Goal: Task Accomplishment & Management: Use online tool/utility

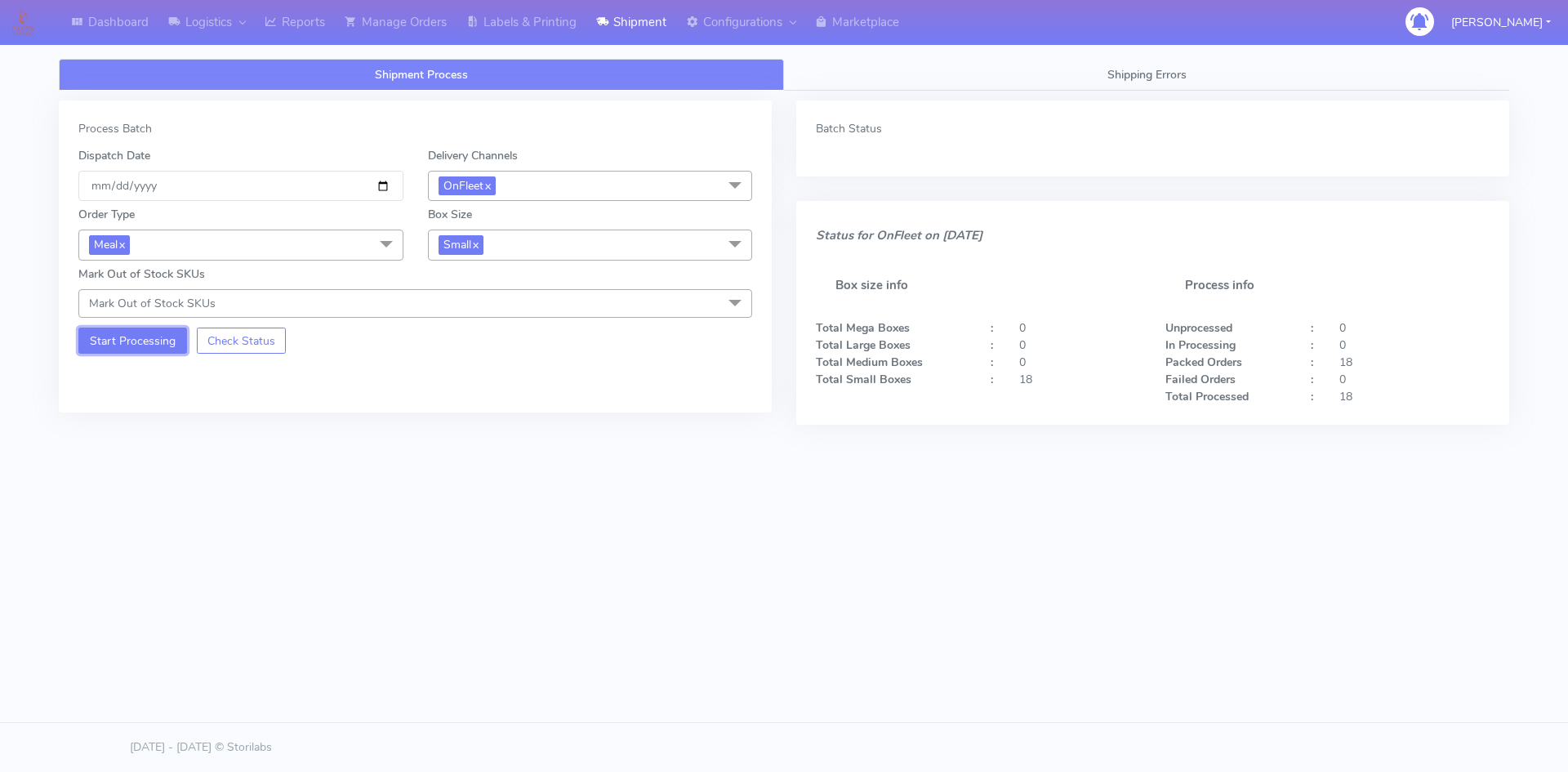
click at [133, 342] on button "Start Processing" at bounding box center [133, 341] width 108 height 27
click at [514, 19] on link "Labels & Printing" at bounding box center [521, 22] width 130 height 45
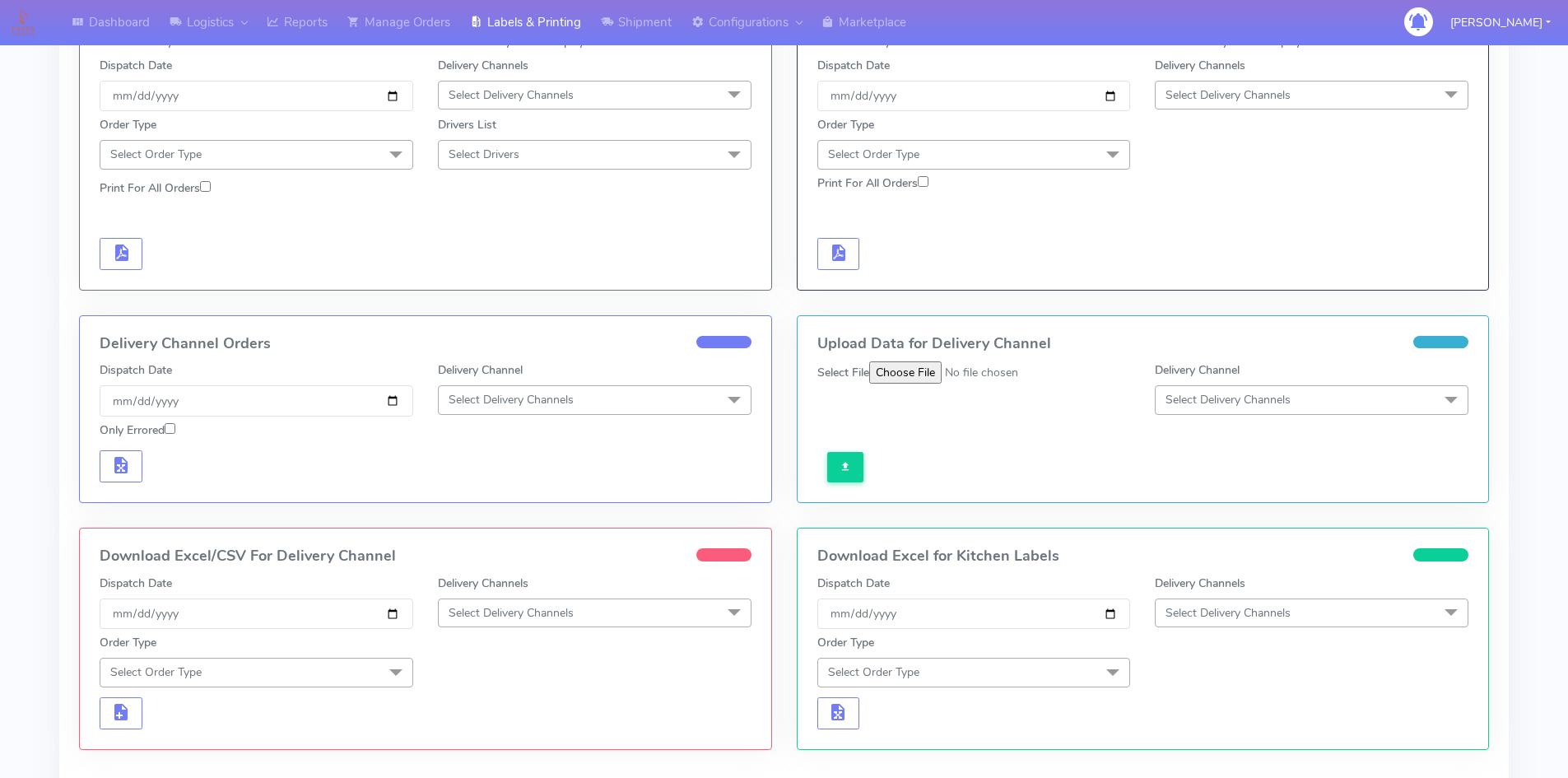
scroll to position [304, 0]
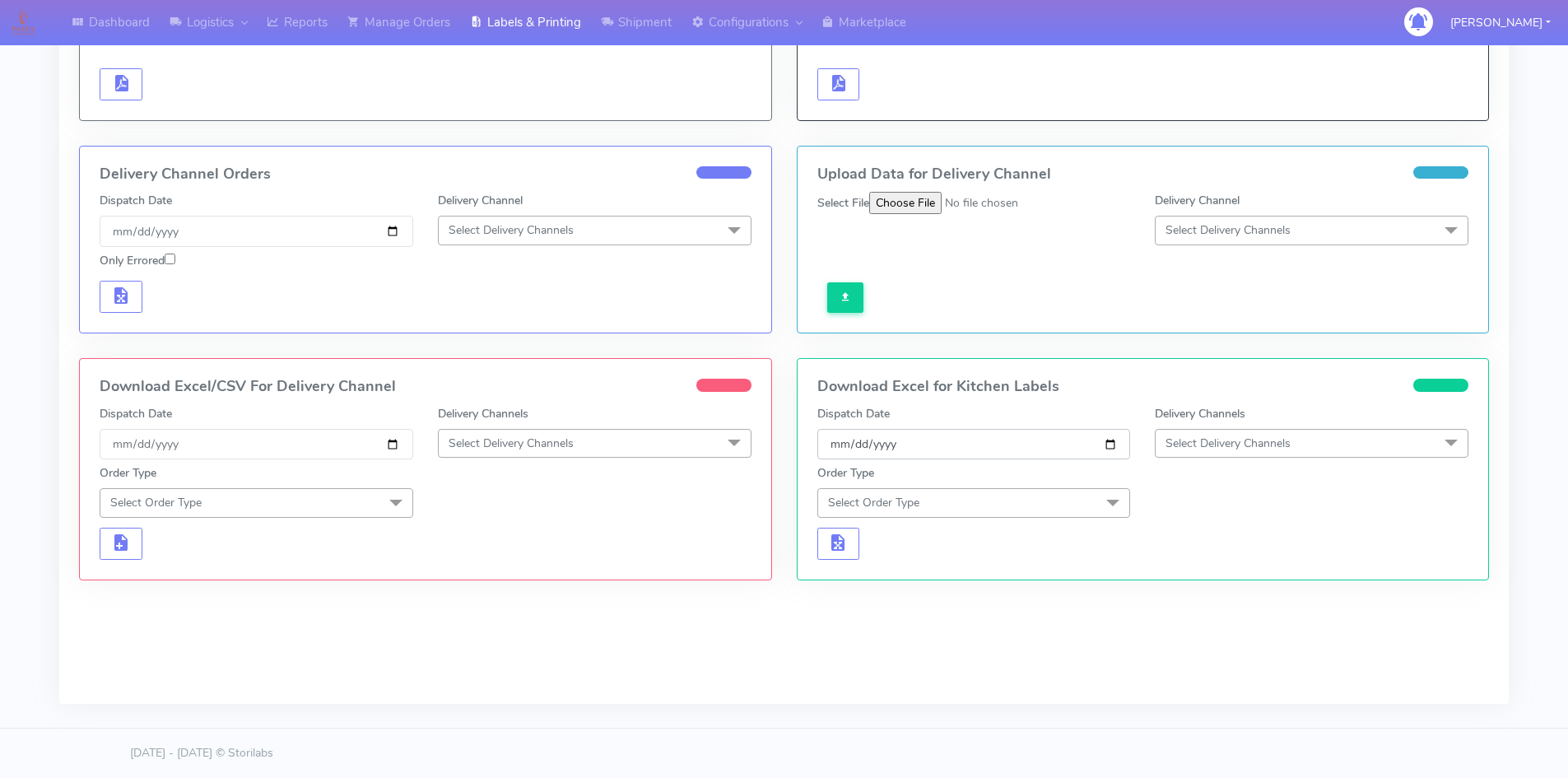
click at [1114, 443] on input "[DATE]" at bounding box center [974, 444] width 314 height 31
type input "[DATE]"
click at [1220, 444] on span "Select Delivery Channels" at bounding box center [1228, 443] width 125 height 15
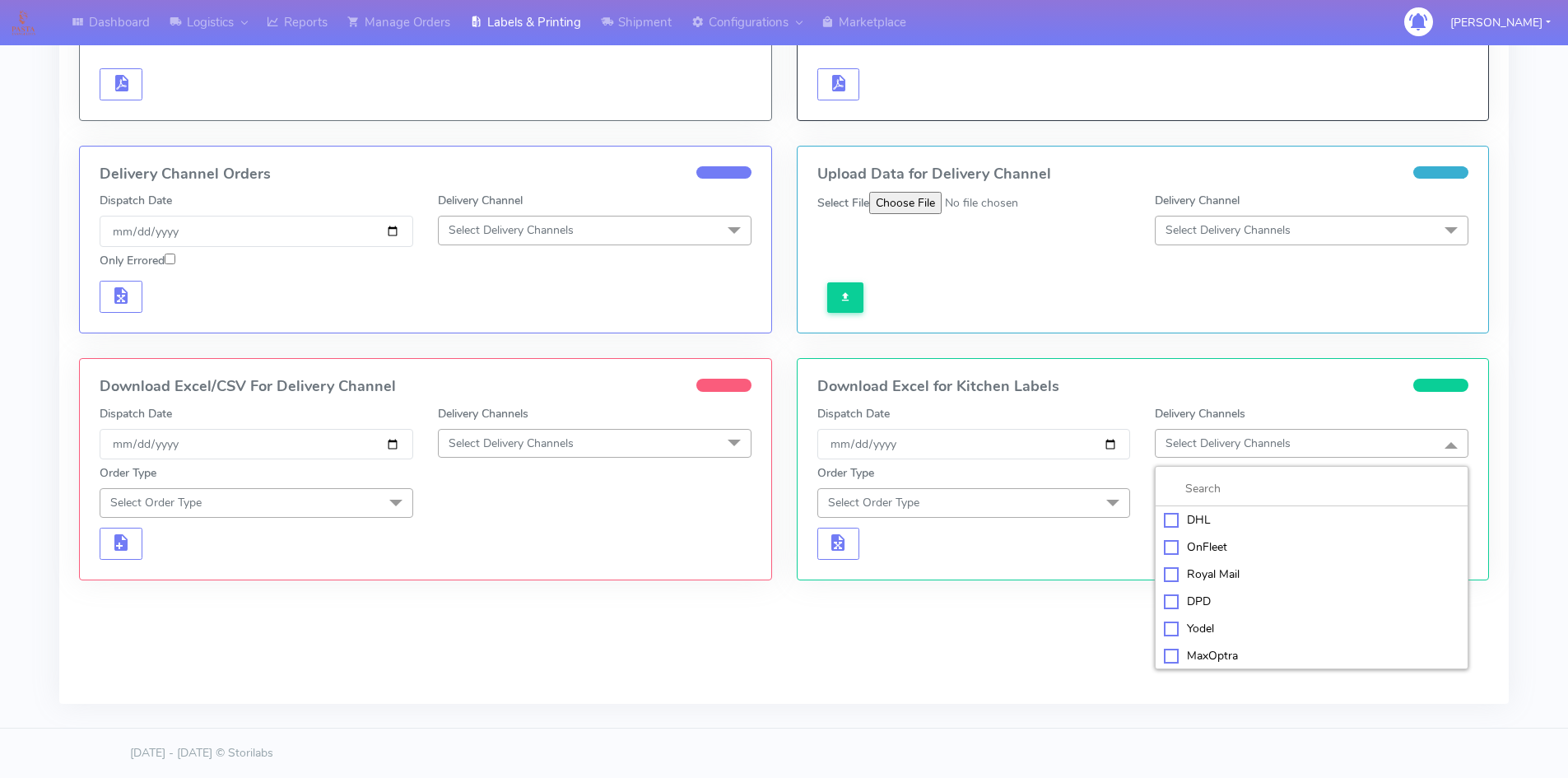
click at [1203, 546] on div "OnFleet" at bounding box center [1311, 546] width 296 height 17
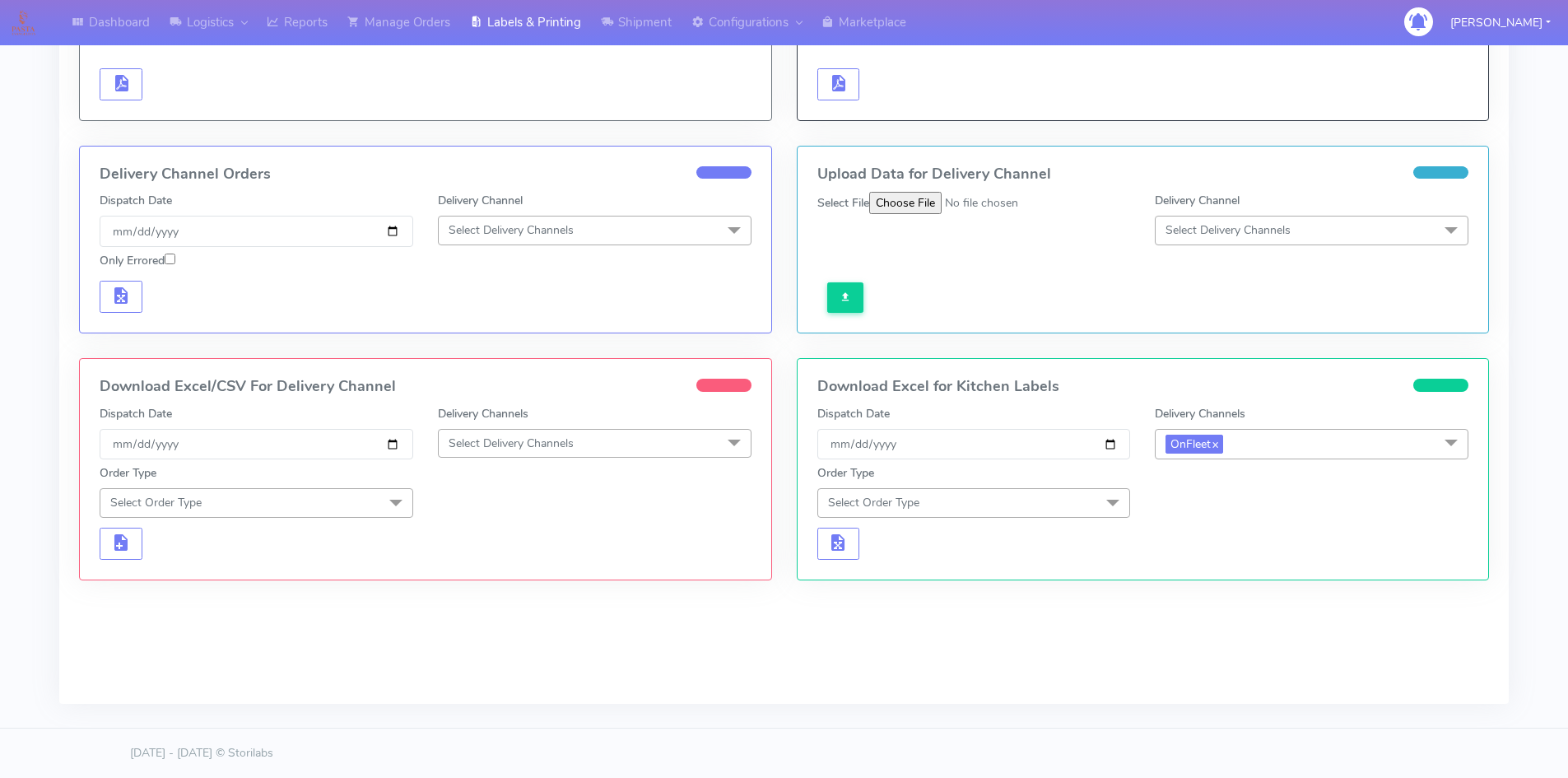
drag, startPoint x: 1031, startPoint y: 503, endPoint x: 1001, endPoint y: 508, distance: 30.4
click at [1031, 504] on span "Select Order Type" at bounding box center [974, 502] width 314 height 29
click at [856, 574] on div "Meal" at bounding box center [974, 580] width 296 height 17
click at [1219, 507] on span "Select Box Size" at bounding box center [1205, 502] width 79 height 15
click at [1203, 574] on div "Small" at bounding box center [1311, 580] width 296 height 17
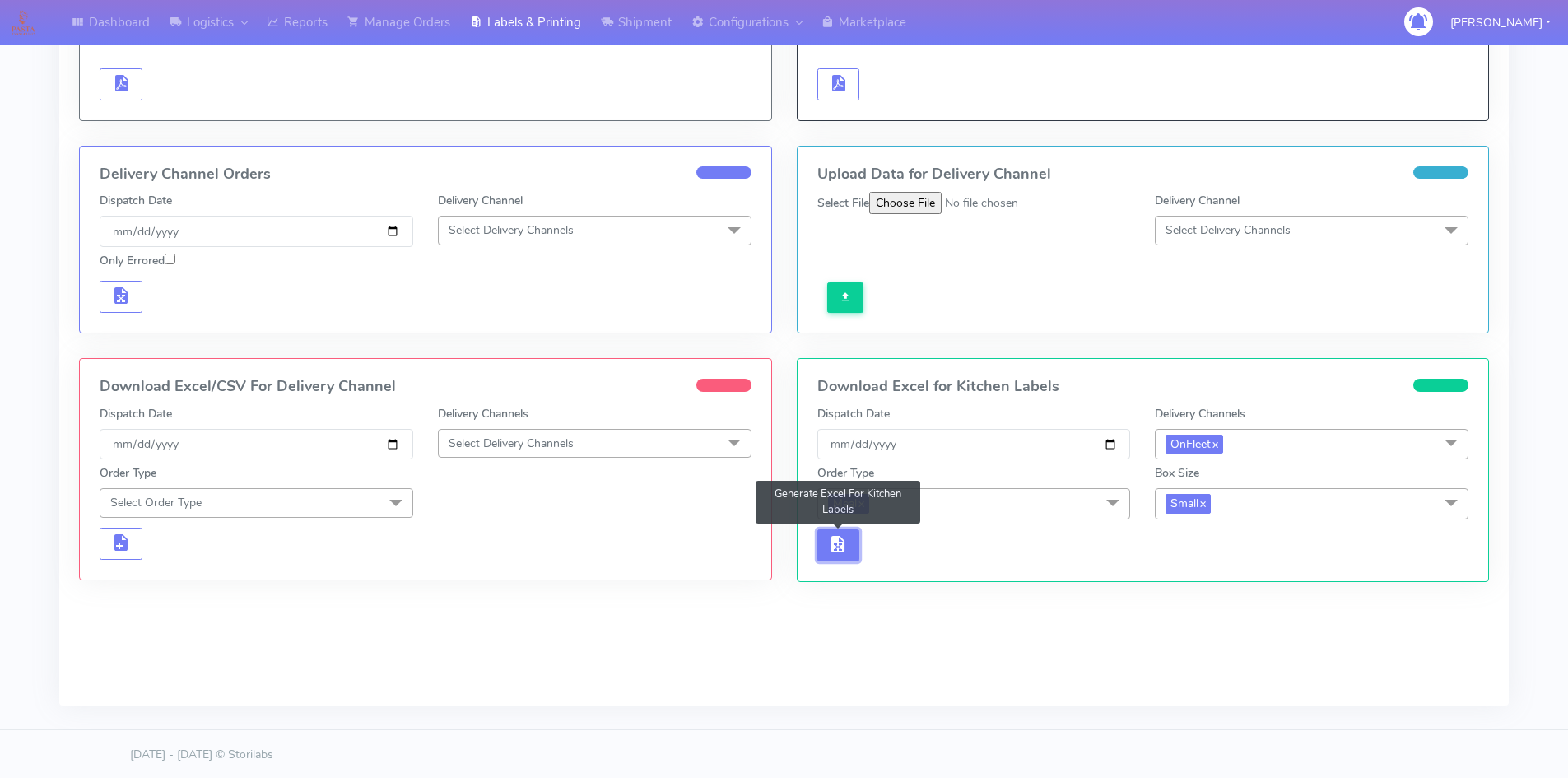
click at [827, 545] on button "button" at bounding box center [839, 545] width 43 height 33
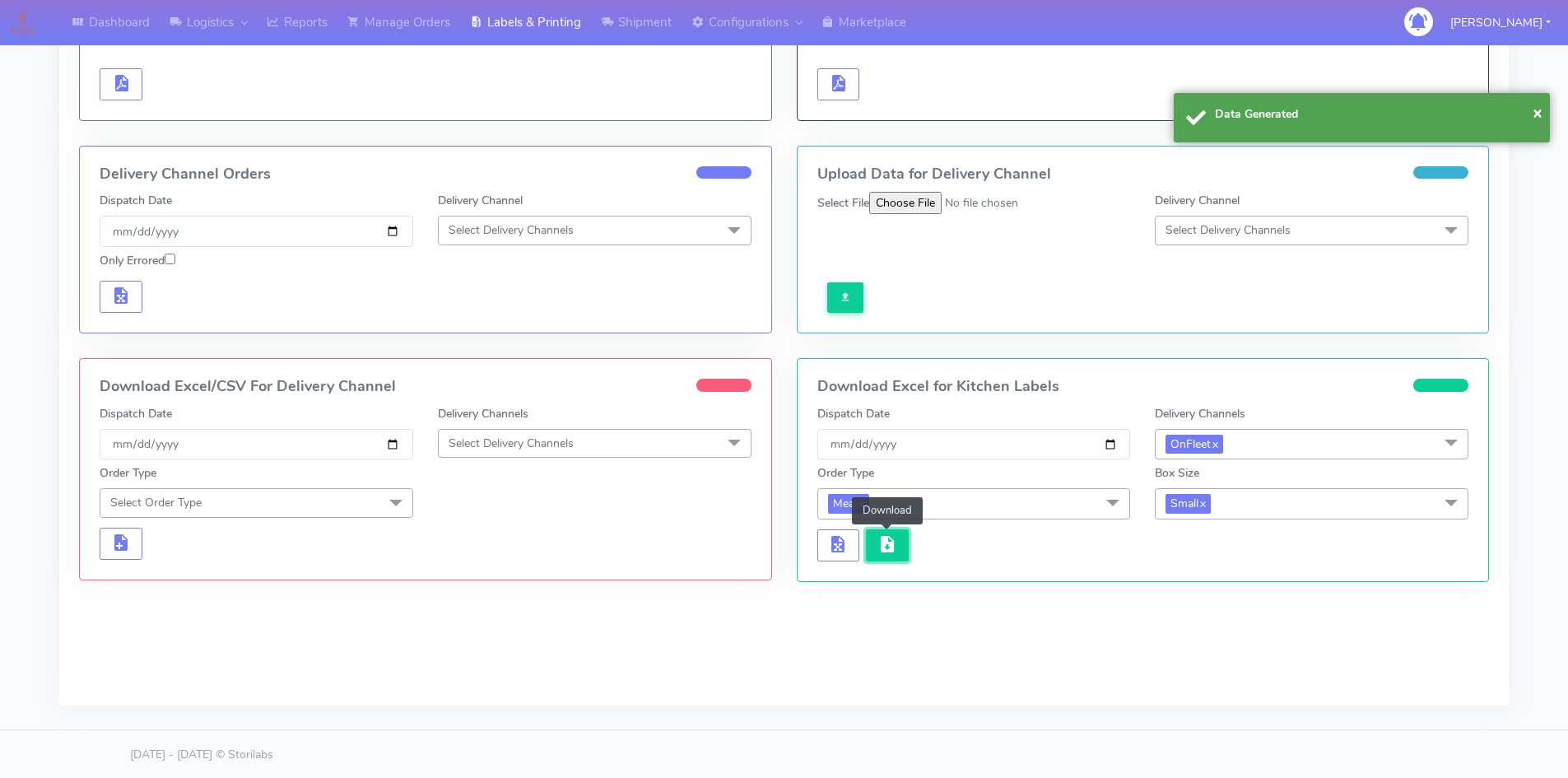
click at [880, 549] on span "button" at bounding box center [887, 547] width 20 height 15
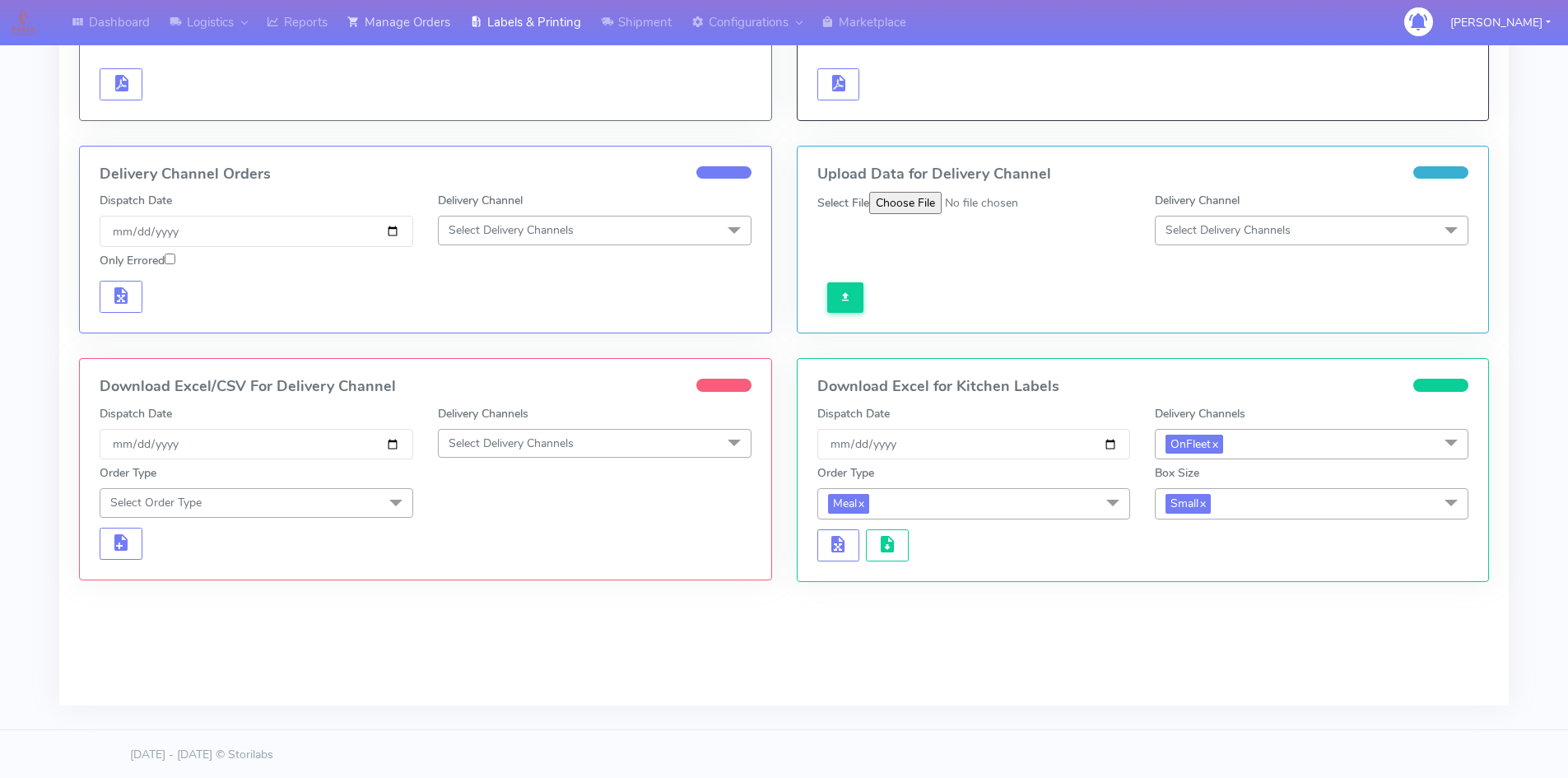
click at [420, 36] on link "Manage Orders" at bounding box center [399, 22] width 123 height 45
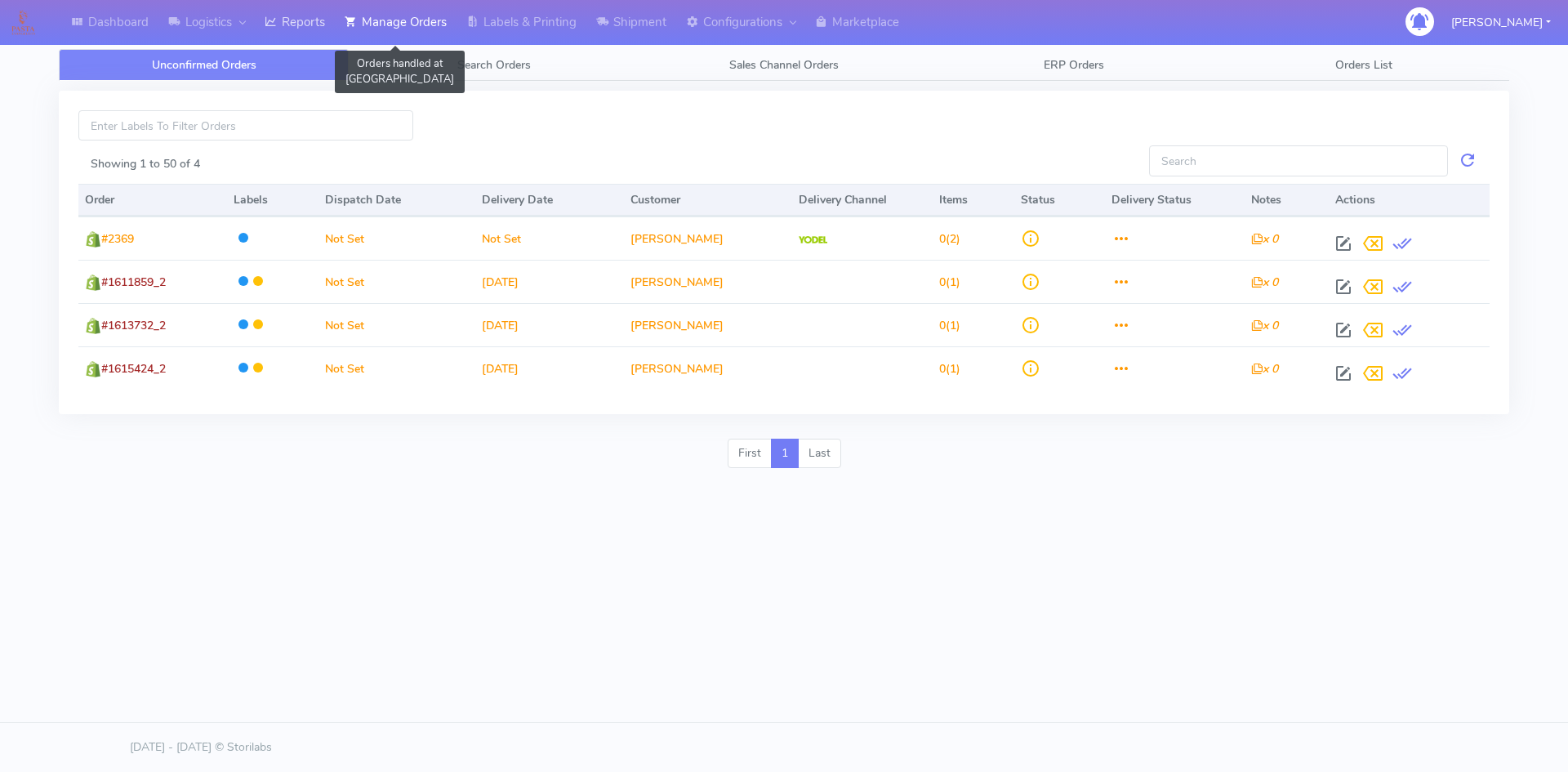
click at [294, 23] on link "Reports" at bounding box center [294, 22] width 80 height 45
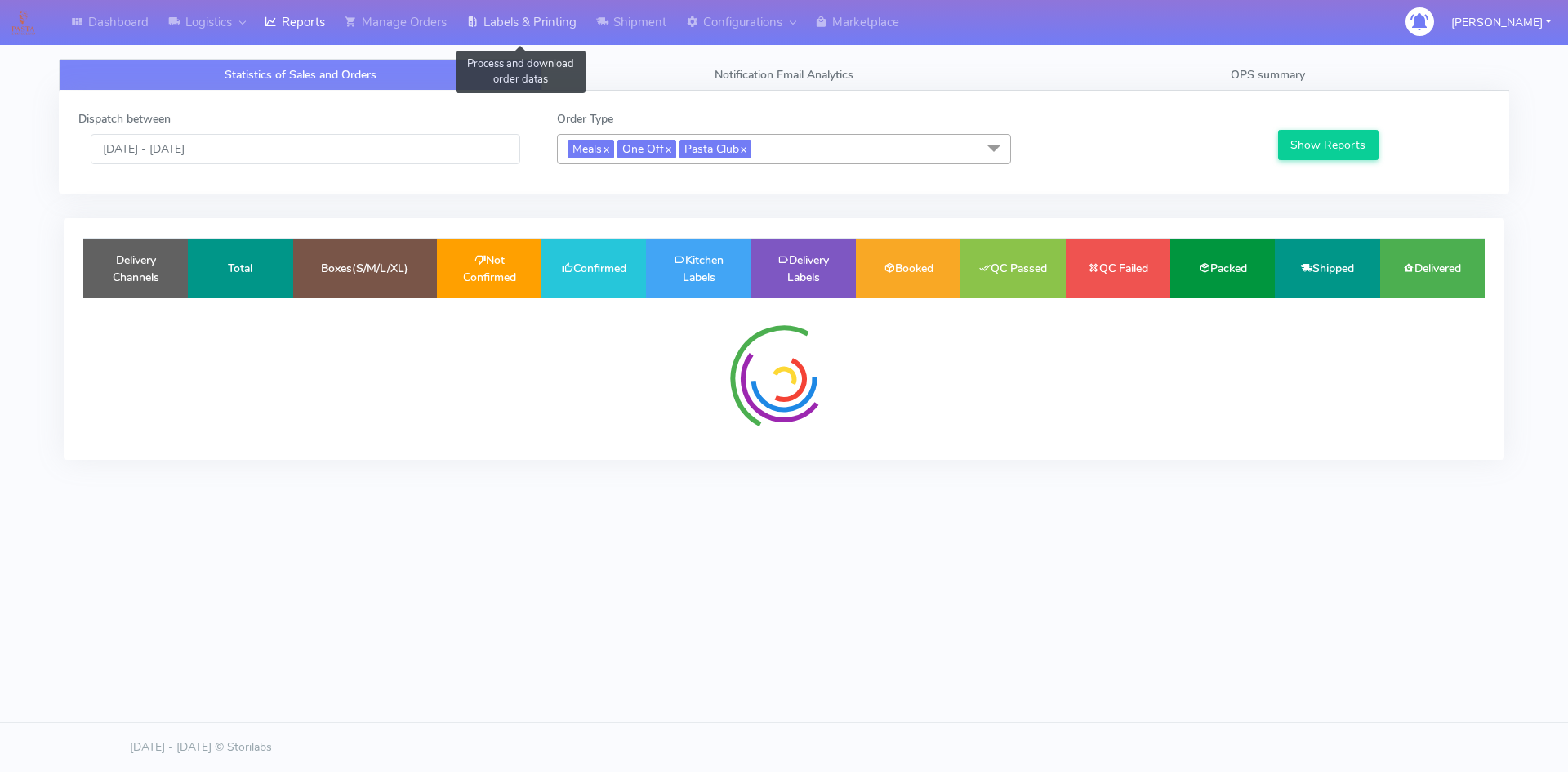
click at [487, 14] on link "Labels & Printing" at bounding box center [521, 22] width 130 height 45
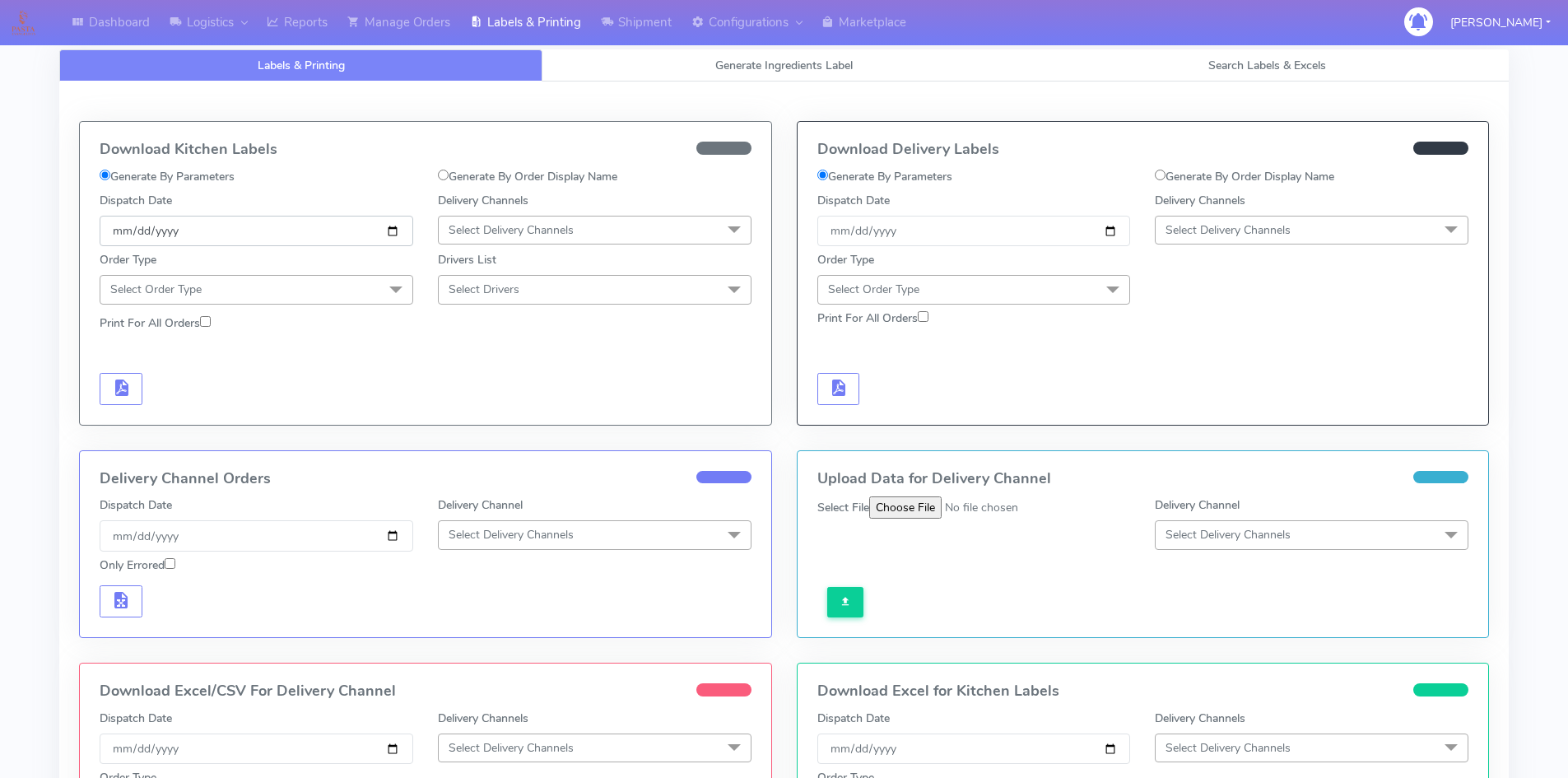
click at [390, 223] on input "[DATE]" at bounding box center [257, 231] width 314 height 31
type input "[DATE]"
click at [531, 233] on span "Select Delivery Channels" at bounding box center [511, 230] width 125 height 15
click at [505, 327] on div "OnFleet" at bounding box center [594, 334] width 296 height 17
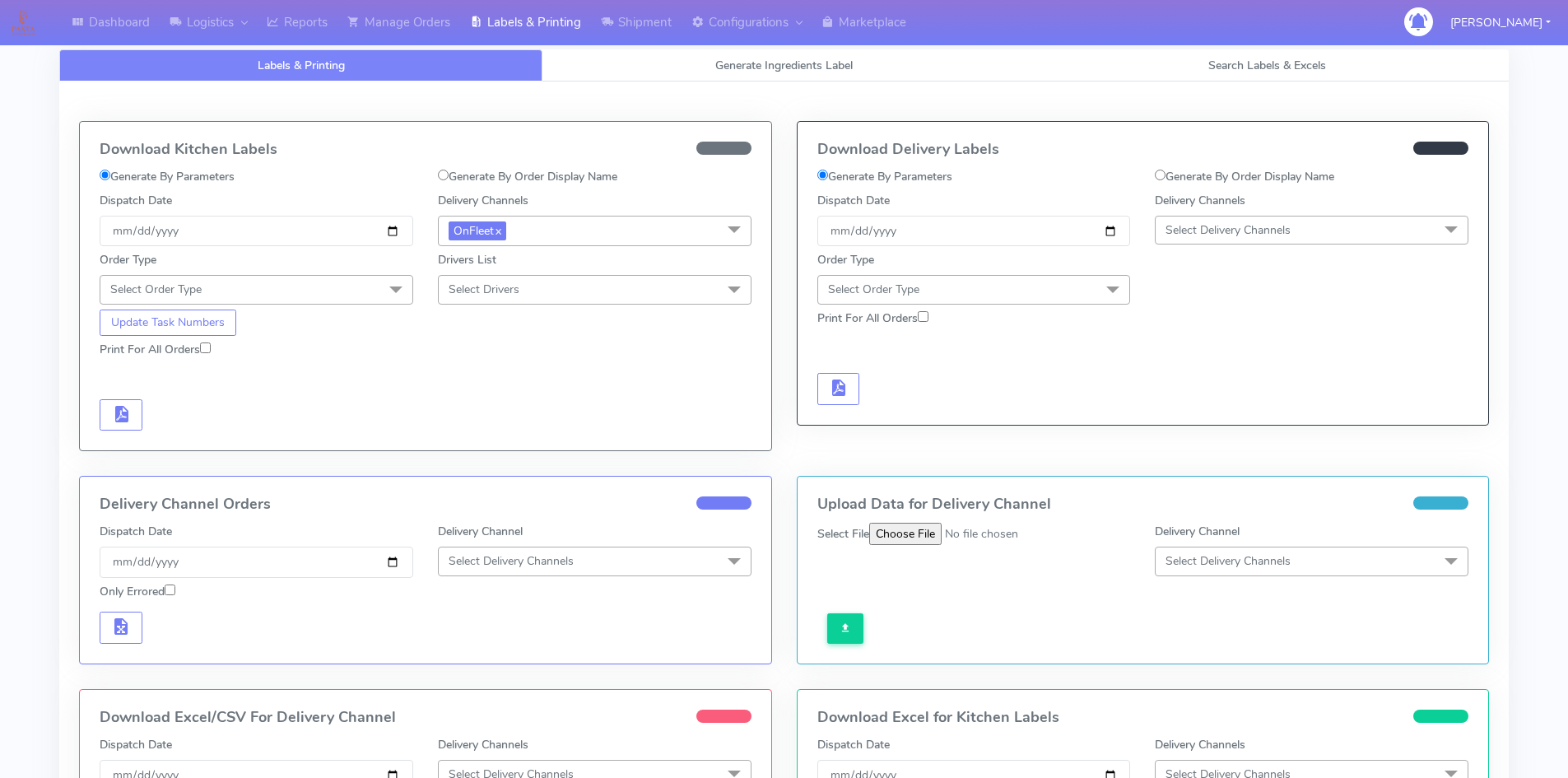
click at [335, 300] on span "Select Order Type" at bounding box center [257, 289] width 314 height 29
click at [141, 365] on div "Meal" at bounding box center [257, 367] width 296 height 17
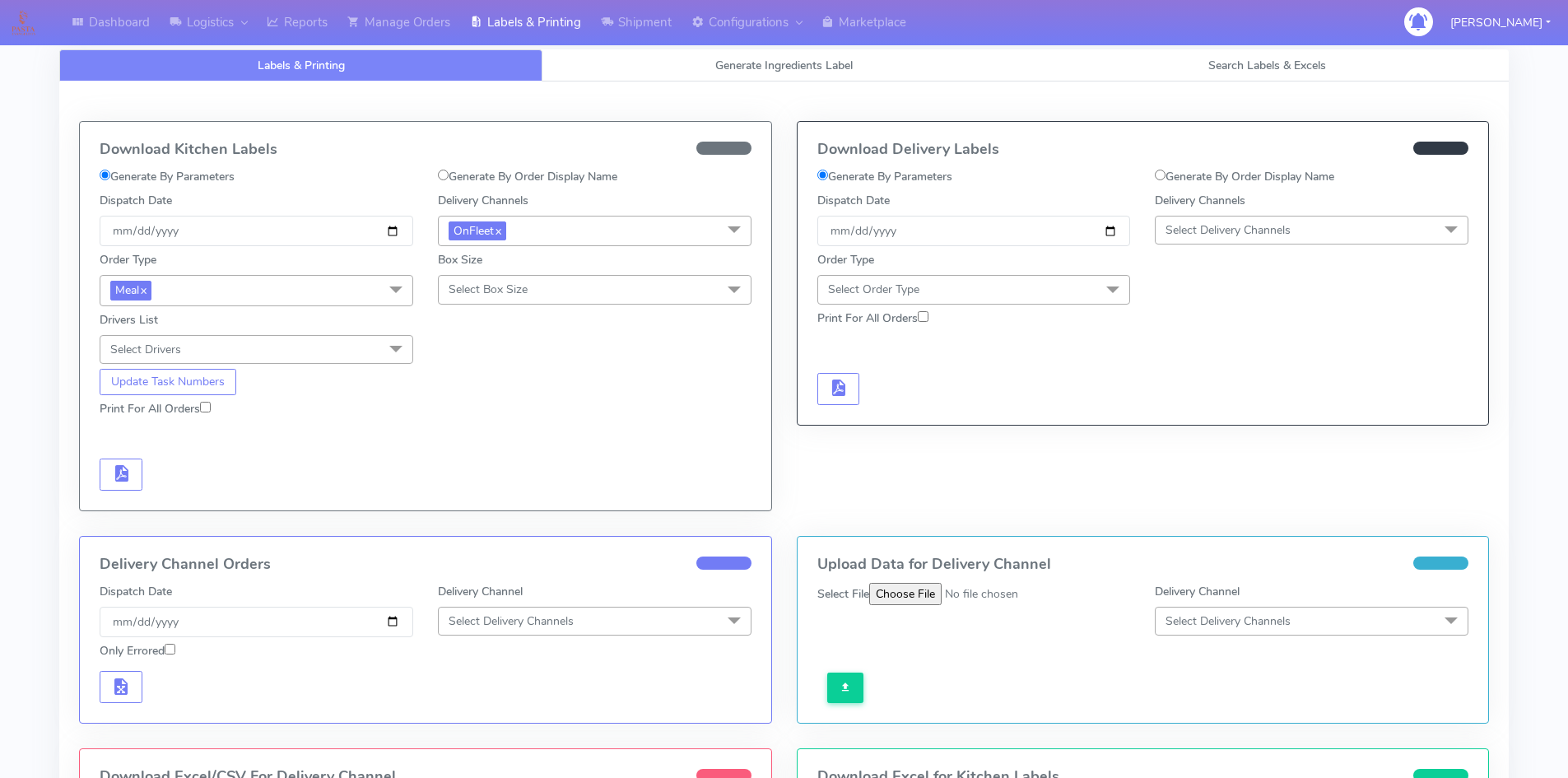
click at [488, 290] on span "Select Box Size" at bounding box center [488, 289] width 79 height 15
click at [480, 365] on div "Small" at bounding box center [594, 367] width 296 height 17
click at [211, 408] on input "Print For All Orders" at bounding box center [205, 407] width 11 height 11
checkbox input "true"
click at [135, 464] on button "button" at bounding box center [121, 475] width 43 height 33
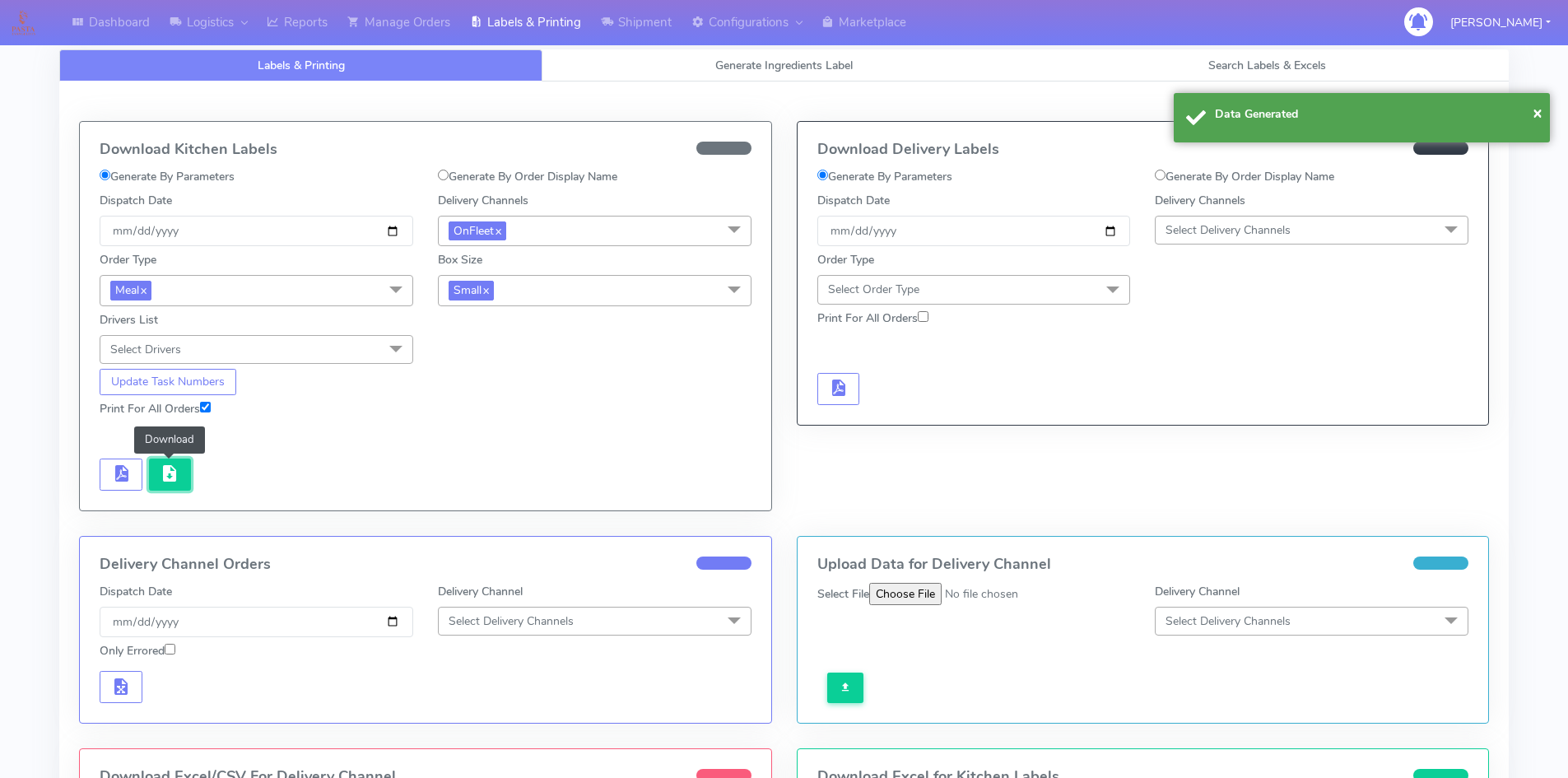
click at [167, 474] on span "button" at bounding box center [169, 477] width 20 height 15
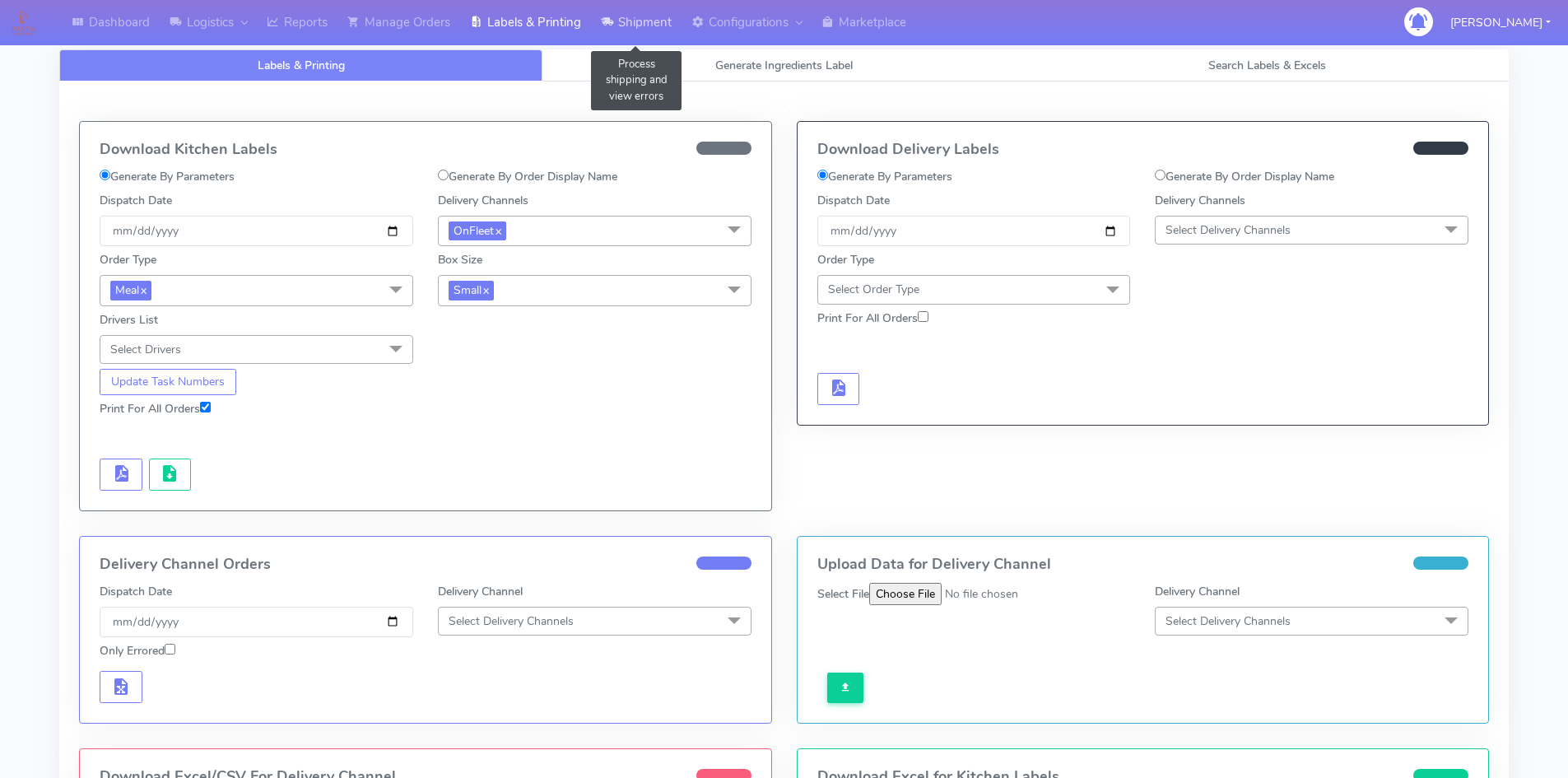
click at [634, 22] on link "Shipment" at bounding box center [636, 22] width 91 height 45
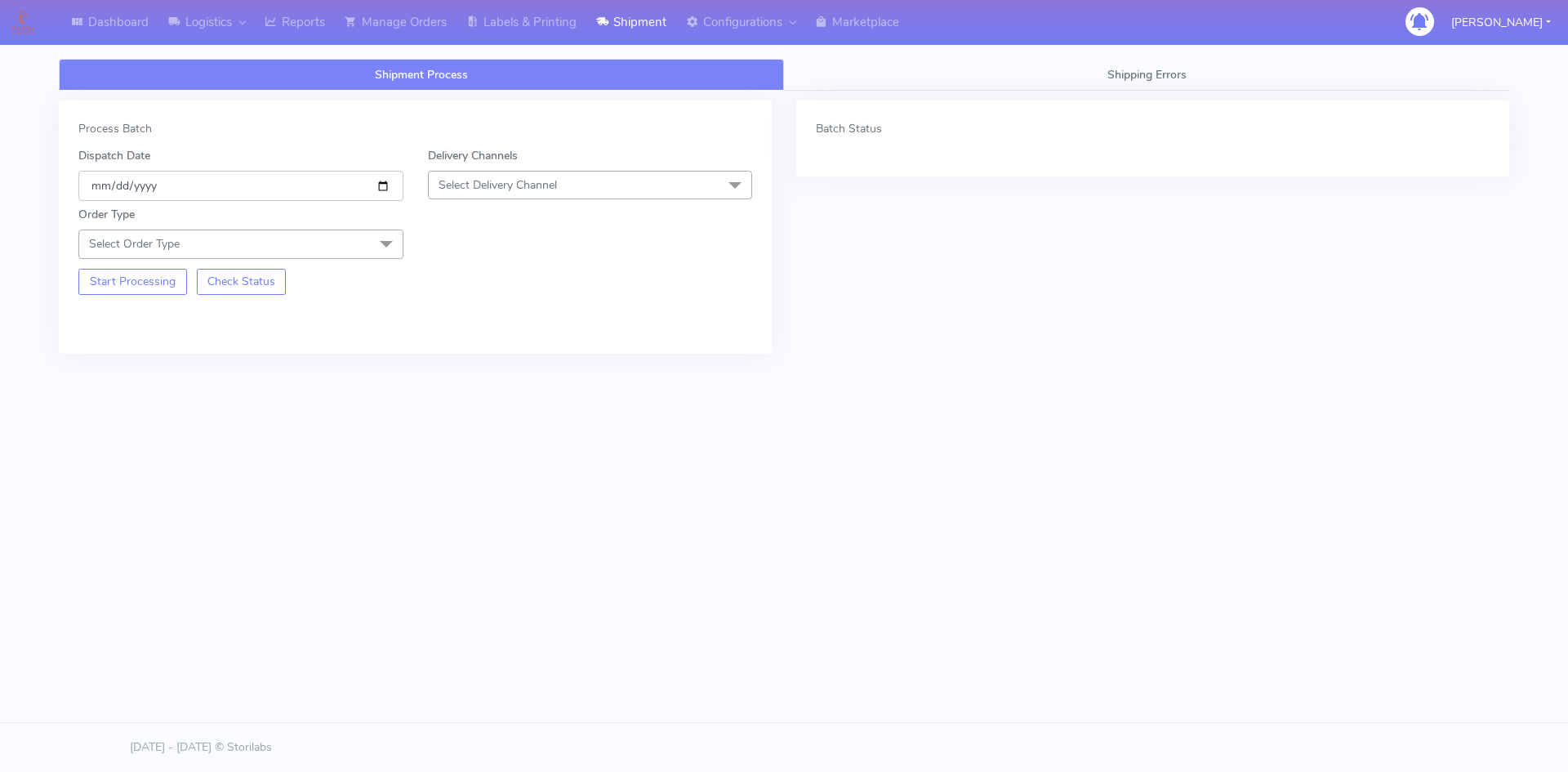
click at [393, 195] on input "[DATE]" at bounding box center [241, 186] width 325 height 30
click at [378, 185] on input "[DATE]" at bounding box center [241, 186] width 325 height 30
type input "[DATE]"
click at [522, 174] on span "Select Delivery Channel" at bounding box center [591, 185] width 325 height 28
click at [477, 285] on div "OnFleet" at bounding box center [590, 288] width 307 height 17
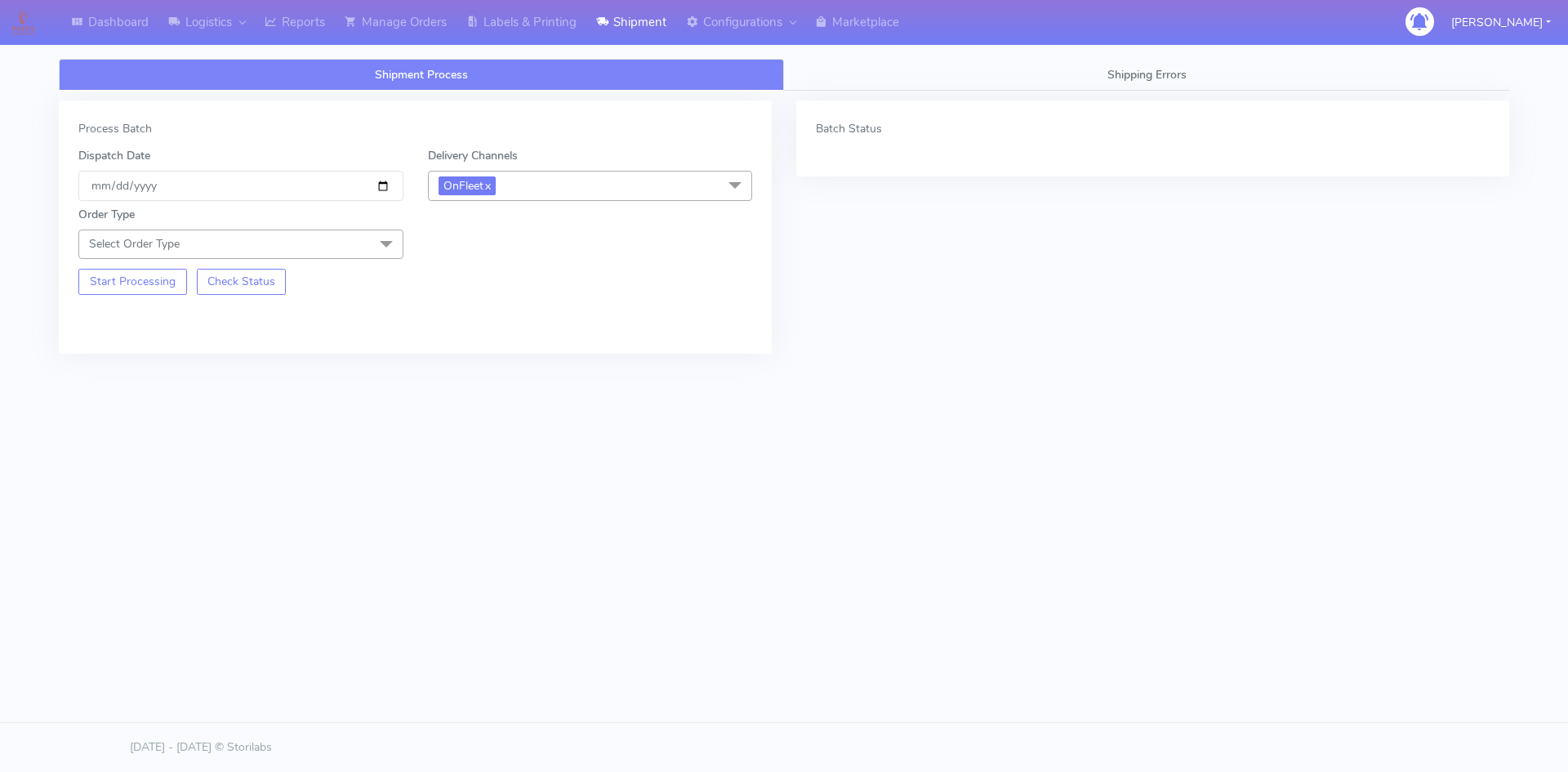
click at [375, 251] on span at bounding box center [387, 245] width 32 height 31
click at [150, 315] on div "Meal" at bounding box center [240, 321] width 307 height 17
click at [492, 240] on span "Select Box Size" at bounding box center [478, 244] width 79 height 15
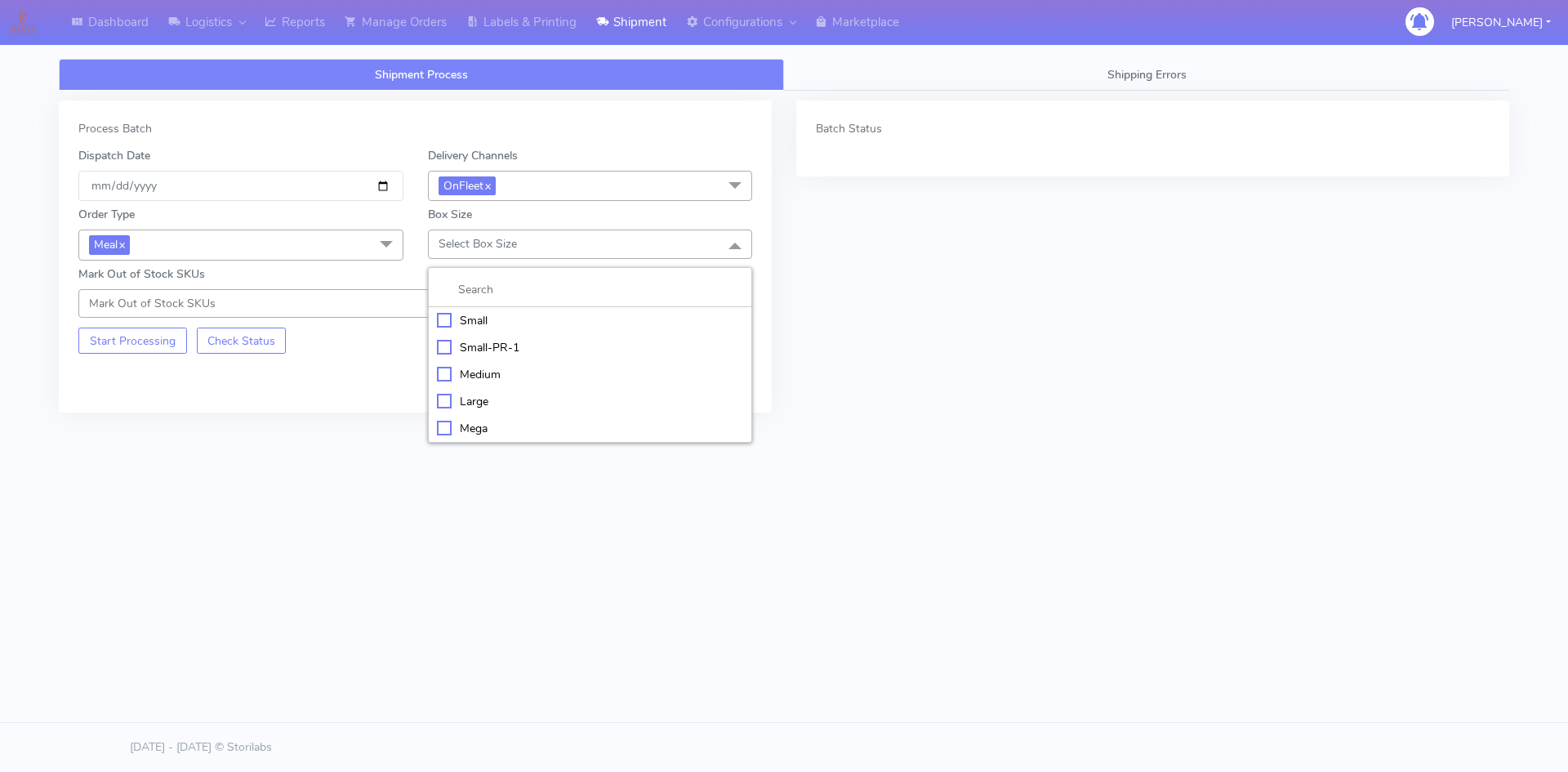
click at [468, 324] on div "Small" at bounding box center [590, 321] width 307 height 17
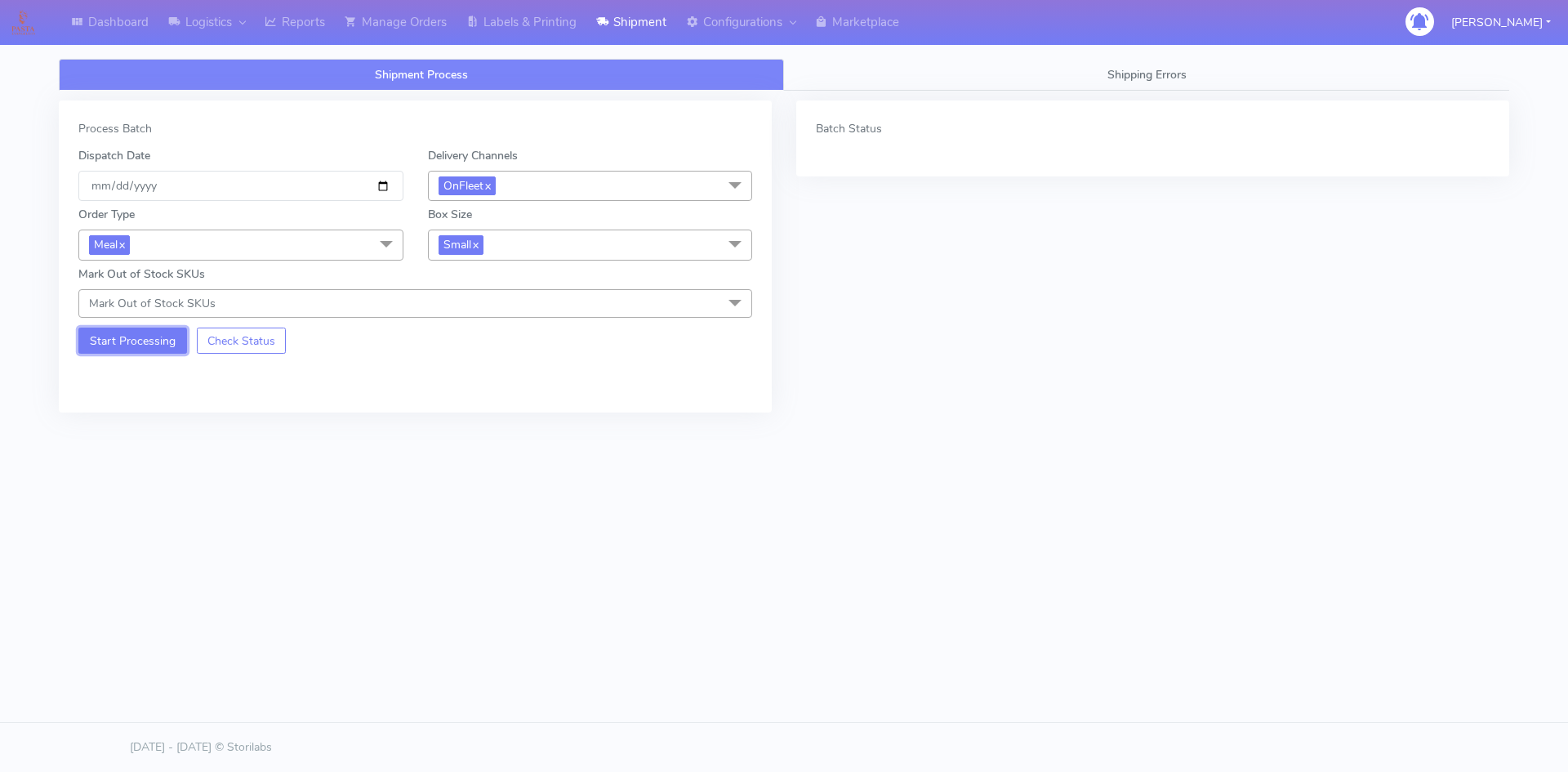
click at [102, 342] on button "Start Processing" at bounding box center [133, 341] width 108 height 27
